Goal: Task Accomplishment & Management: Use online tool/utility

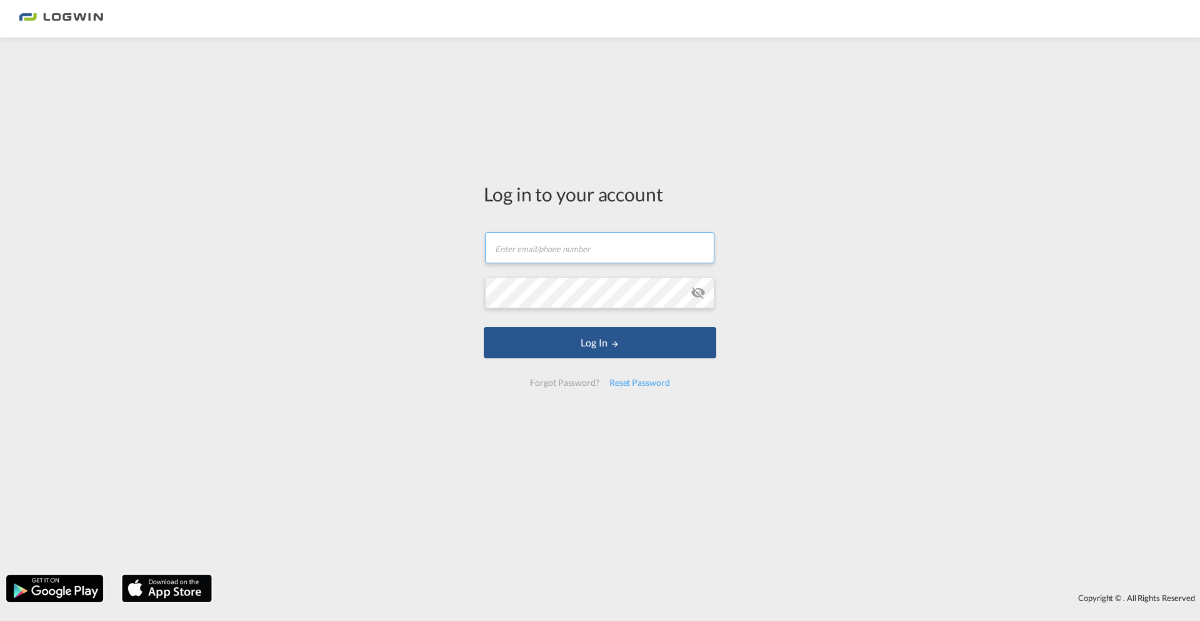
type input "[EMAIL_ADDRESS][DOMAIN_NAME]"
click at [623, 326] on form "[EMAIL_ADDRESS][DOMAIN_NAME] Email field is required Password field is required…" at bounding box center [600, 308] width 233 height 179
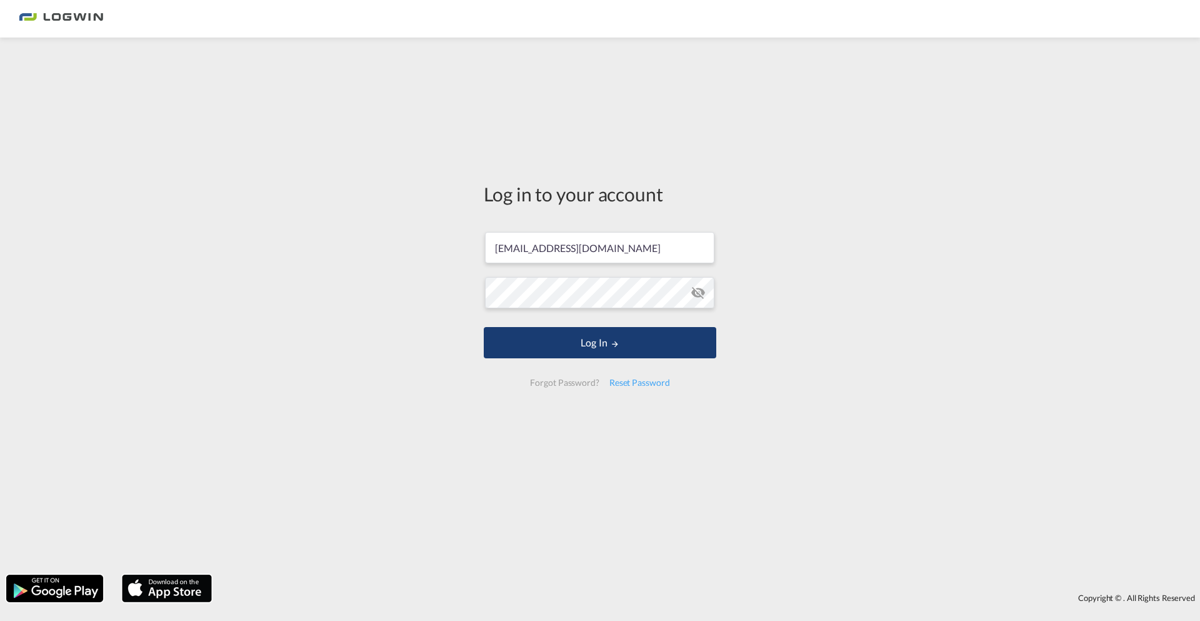
click at [620, 337] on button "Log In" at bounding box center [600, 342] width 233 height 31
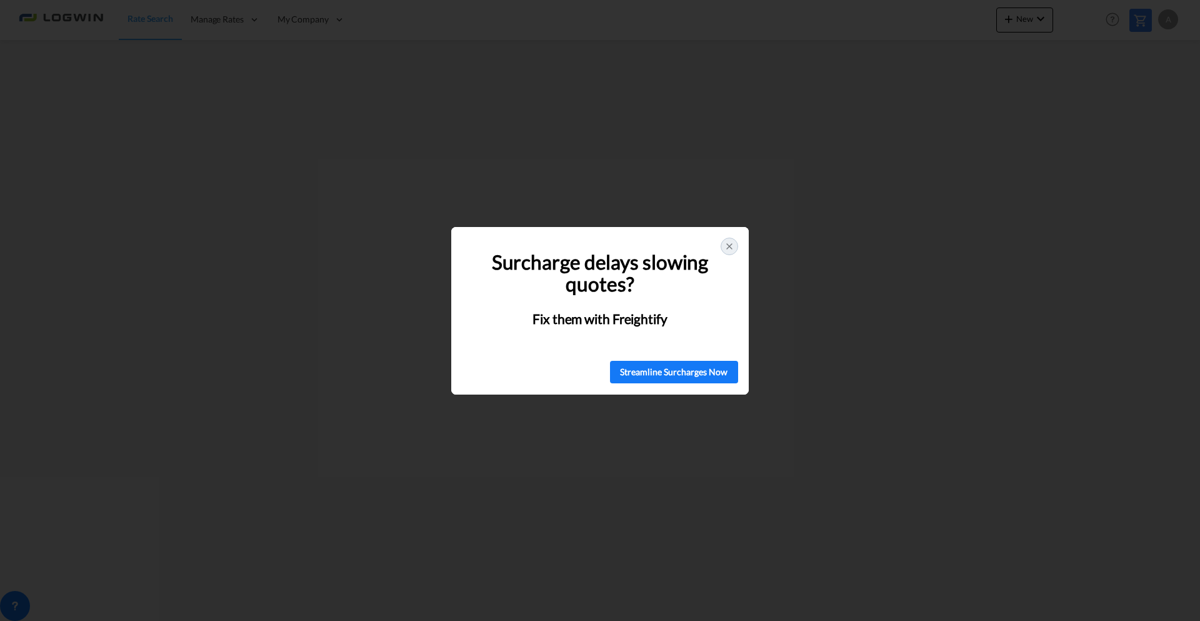
click at [730, 251] on icon at bounding box center [730, 246] width 10 height 10
